Goal: Task Accomplishment & Management: Use online tool/utility

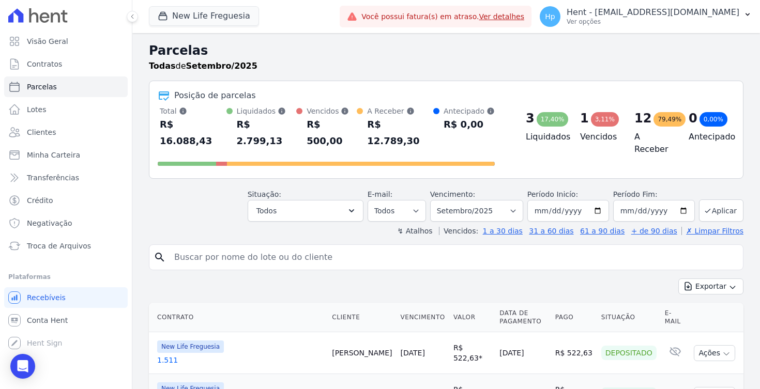
select select
click at [728, 283] on icon "button" at bounding box center [732, 287] width 8 height 8
click at [552, 279] on div "Exportar Exportar PDF Exportar CSV" at bounding box center [446, 291] width 594 height 24
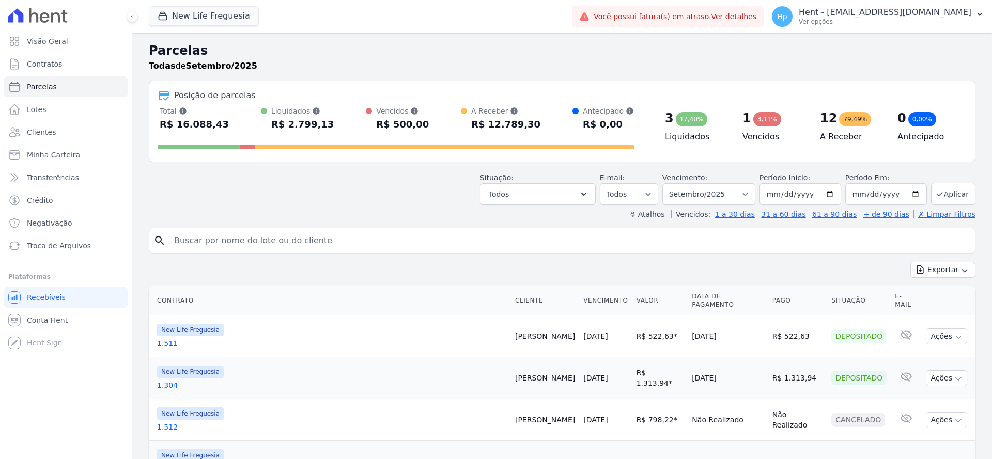
select select
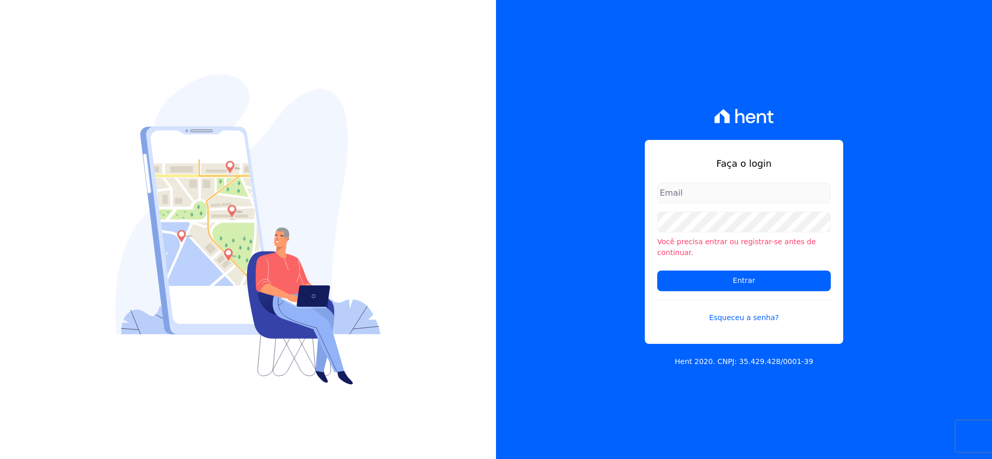
click at [704, 189] on input "email" at bounding box center [744, 193] width 174 height 21
click at [711, 197] on input "email" at bounding box center [744, 193] width 174 height 21
type input "paulo.cesar@e-arke.com"
click at [709, 281] on input "Entrar" at bounding box center [744, 281] width 174 height 21
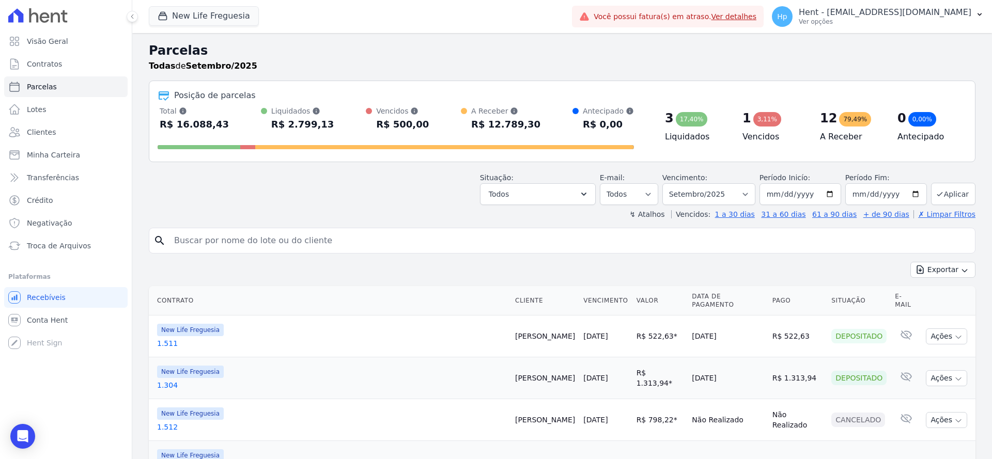
select select
click at [943, 270] on button "Exportar" at bounding box center [942, 270] width 65 height 16
click at [945, 310] on span "Exportar CSV" at bounding box center [942, 312] width 55 height 10
click at [924, 313] on span "Exportar CSV" at bounding box center [942, 312] width 55 height 10
click at [321, 199] on div "Situação: Agendado Em Aberto Pago Processando Cancelado Vencido Transferindo De…" at bounding box center [562, 186] width 827 height 37
